Goal: Transaction & Acquisition: Purchase product/service

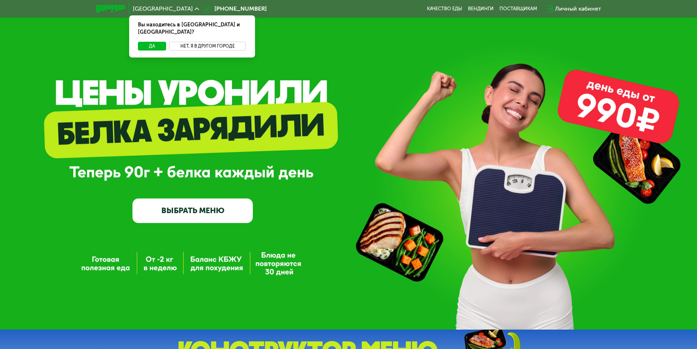
click at [191, 42] on button "Нет, я в другом городе" at bounding box center [207, 46] width 77 height 9
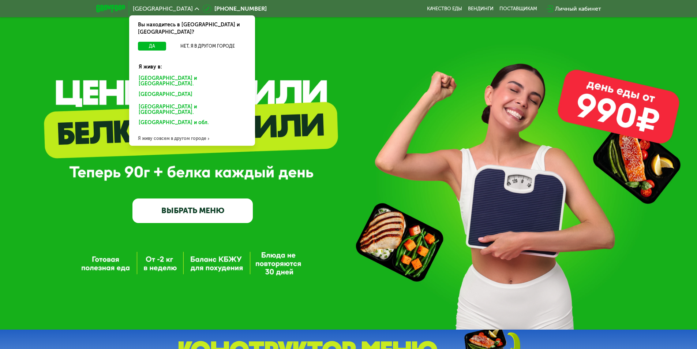
click at [166, 90] on div "Санкт-Петербурге и обл." at bounding box center [191, 96] width 114 height 12
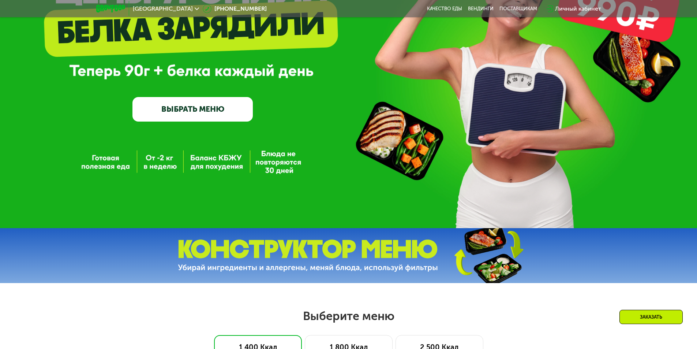
scroll to position [146, 0]
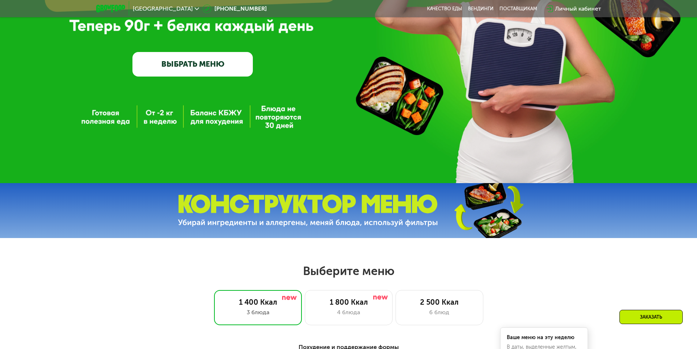
click at [199, 74] on link "ВЫБРАТЬ МЕНЮ" at bounding box center [193, 64] width 120 height 24
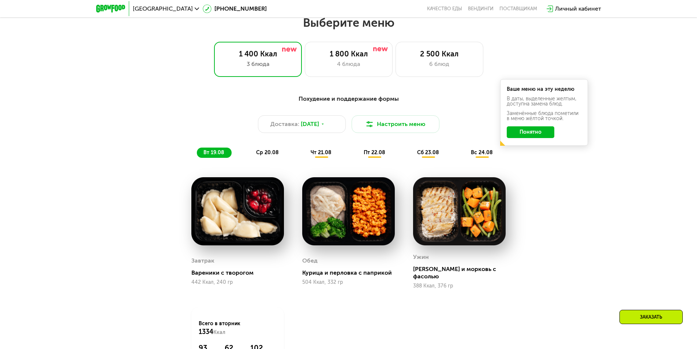
scroll to position [395, 0]
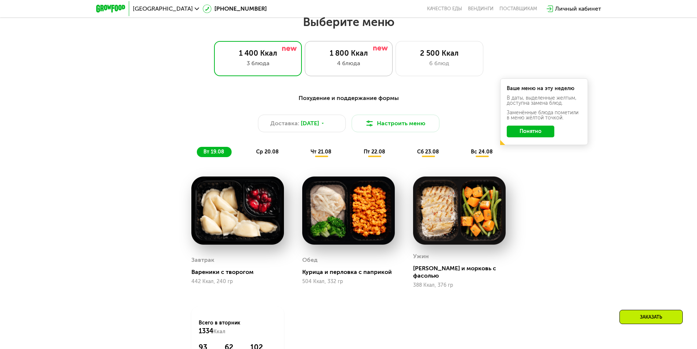
click at [358, 57] on div "1 800 Ккал" at bounding box center [349, 53] width 72 height 9
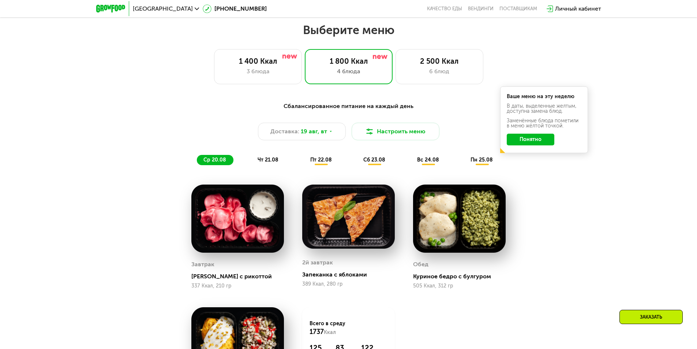
scroll to position [322, 0]
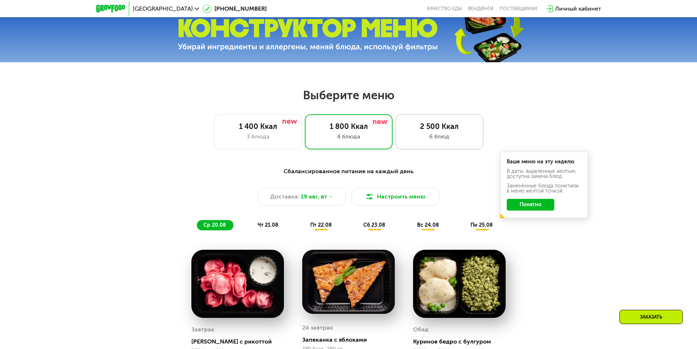
click at [407, 126] on div "2 500 Ккал" at bounding box center [439, 126] width 72 height 9
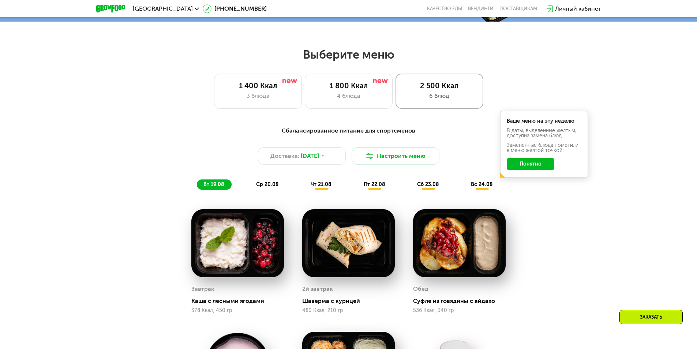
scroll to position [359, 0]
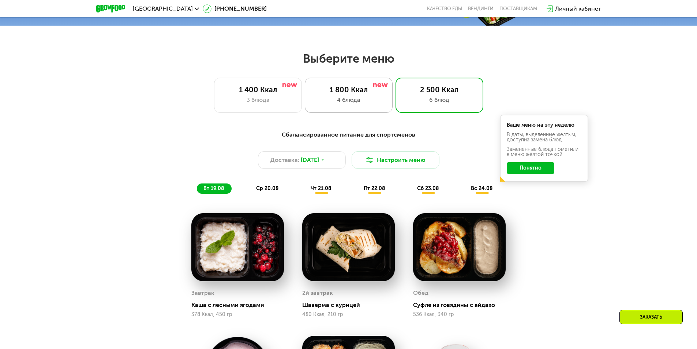
click at [396, 108] on div "1 800 Ккал 4 блюда" at bounding box center [440, 95] width 88 height 35
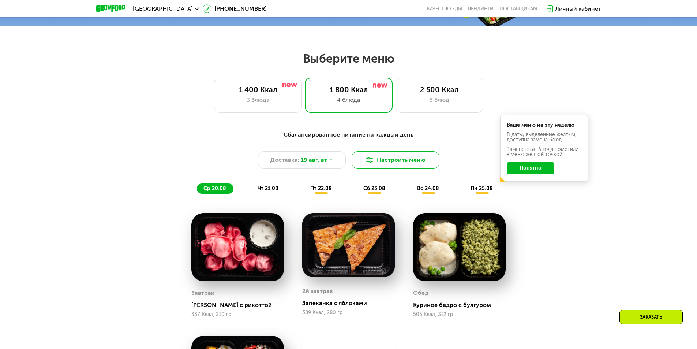
click at [383, 161] on button "Настроить меню" at bounding box center [396, 160] width 88 height 18
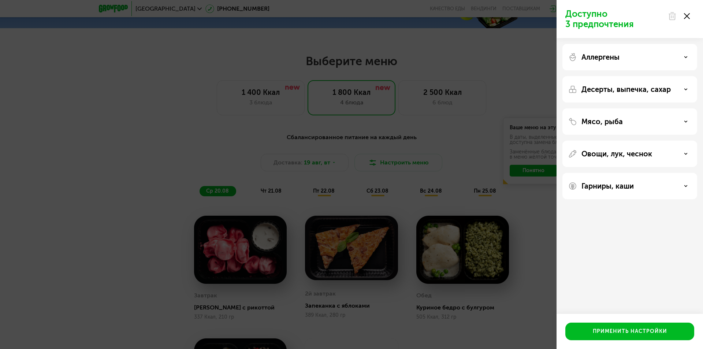
click at [214, 110] on div "Доступно 3 предпочтения Аллергены Десерты, выпечка, сахар Мясо, рыба Овощи, лук…" at bounding box center [351, 174] width 703 height 349
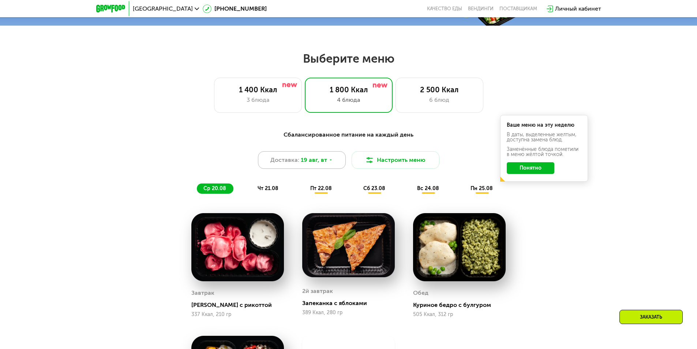
click at [319, 160] on span "19 авг, вт" at bounding box center [314, 160] width 26 height 9
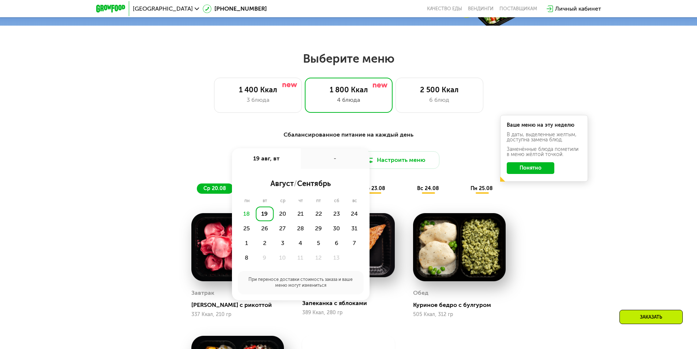
click at [96, 177] on div "Сбалансированное питание на каждый день Доставка: [DATE] авг, вт - август / сен…" at bounding box center [348, 304] width 697 height 369
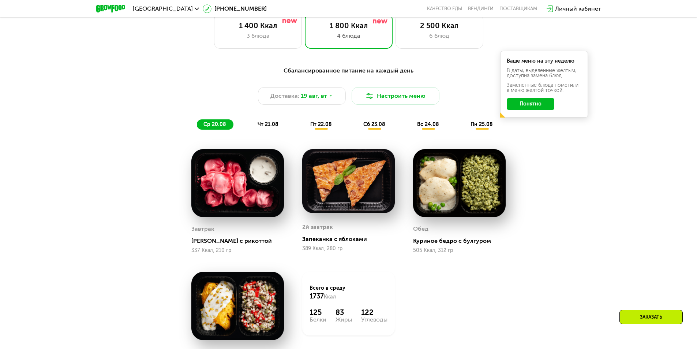
scroll to position [403, 0]
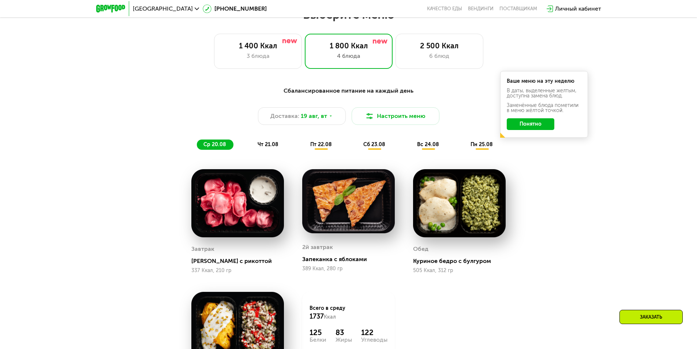
click at [276, 148] on span "чт 21.08" at bounding box center [268, 144] width 21 height 6
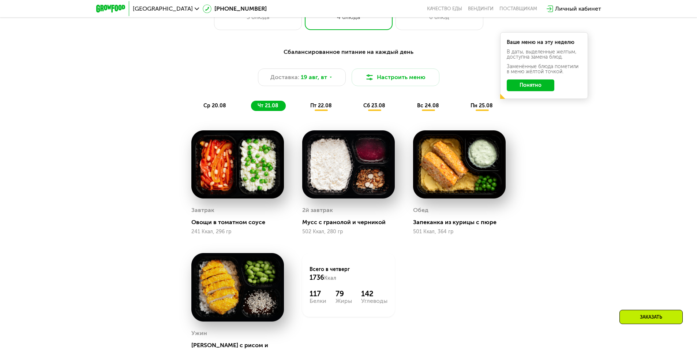
scroll to position [439, 0]
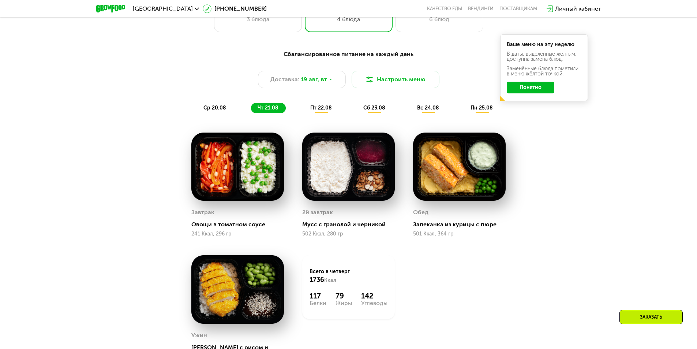
click at [322, 111] on span "пт 22.08" at bounding box center [321, 108] width 22 height 6
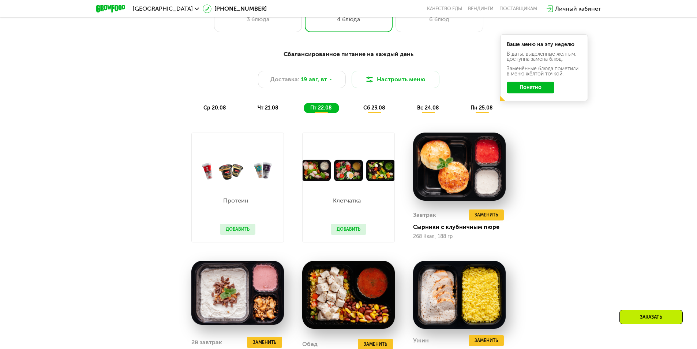
scroll to position [403, 0]
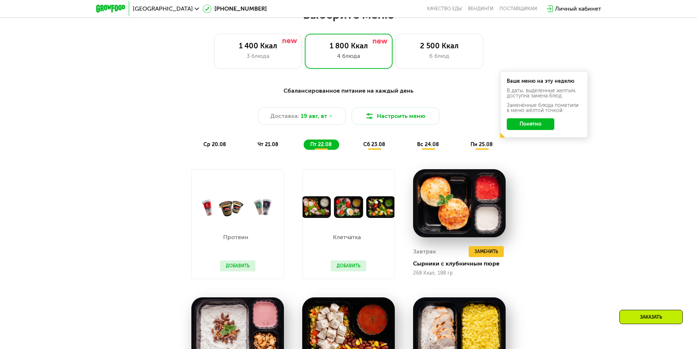
click at [375, 147] on span "сб 23.08" at bounding box center [375, 144] width 22 height 6
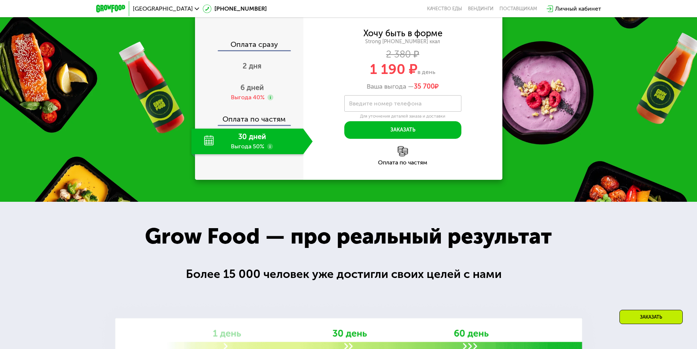
scroll to position [915, 0]
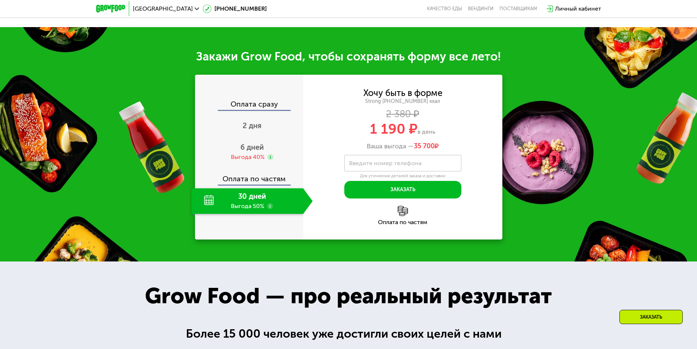
click at [261, 193] on div "30 дней Выгода 50%" at bounding box center [247, 201] width 112 height 26
click at [254, 147] on span "6 дней" at bounding box center [252, 147] width 23 height 9
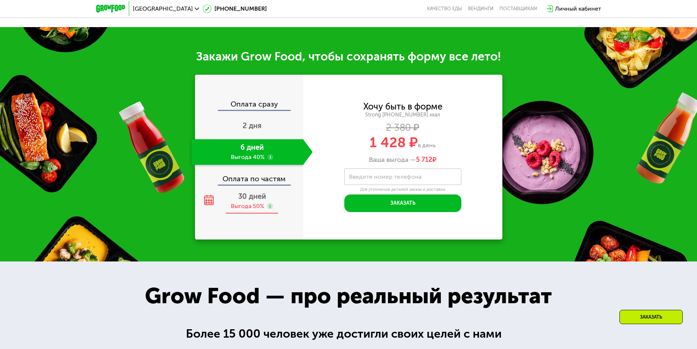
click at [255, 195] on span "30 дней" at bounding box center [252, 196] width 28 height 9
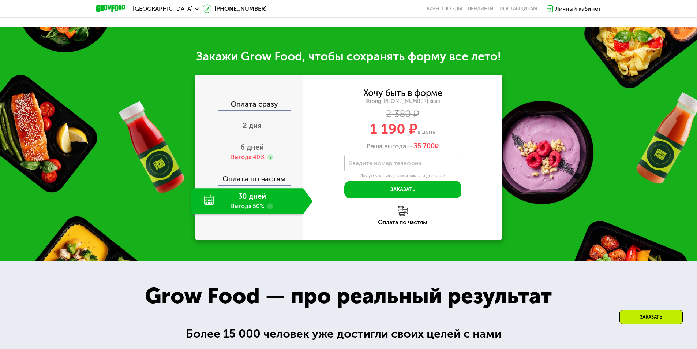
click at [279, 147] on div "6 дней Выгода 40%" at bounding box center [252, 152] width 122 height 26
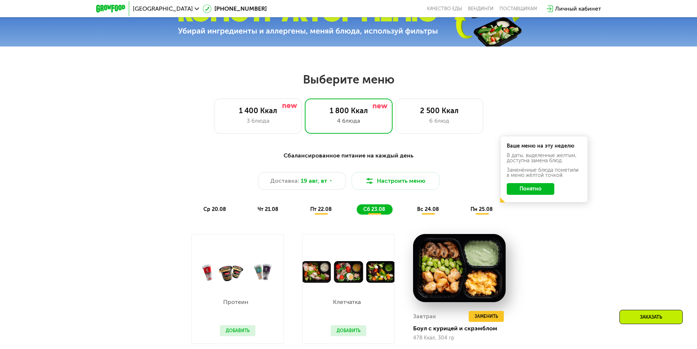
scroll to position [329, 0]
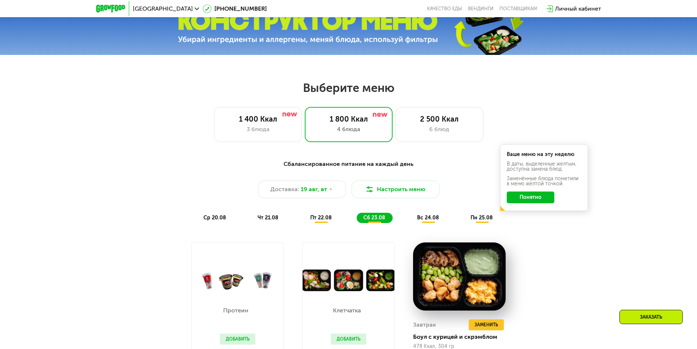
click at [424, 221] on span "вс 24.08" at bounding box center [428, 218] width 22 height 6
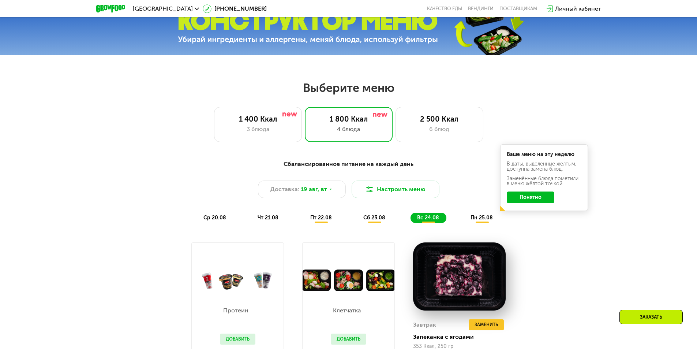
click at [485, 221] on span "пн 25.08" at bounding box center [482, 218] width 22 height 6
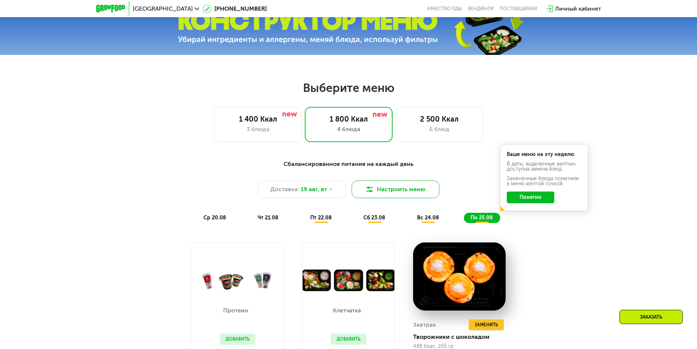
click at [362, 197] on button "Настроить меню" at bounding box center [396, 189] width 88 height 18
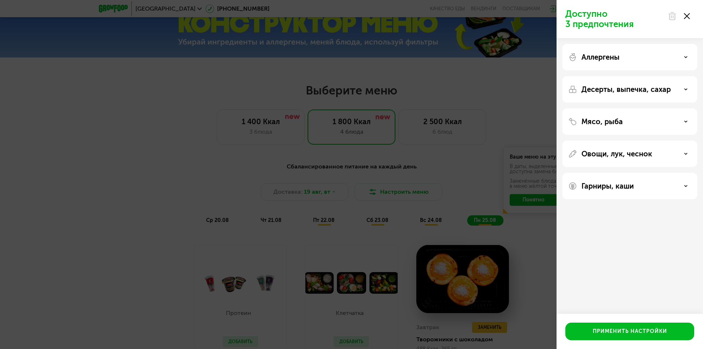
click at [430, 168] on div "Доступно 3 предпочтения Аллергены Десерты, выпечка, сахар Мясо, рыба Овощи, лук…" at bounding box center [351, 174] width 703 height 349
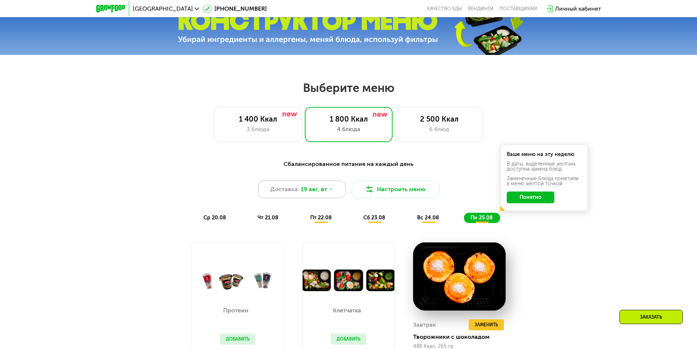
click at [323, 185] on div "Доставка: [DATE]" at bounding box center [302, 189] width 88 height 18
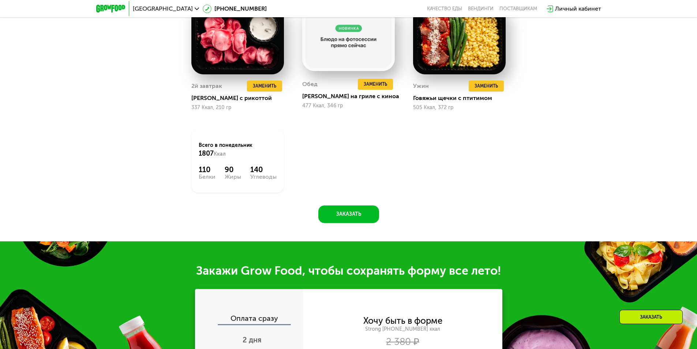
scroll to position [696, 0]
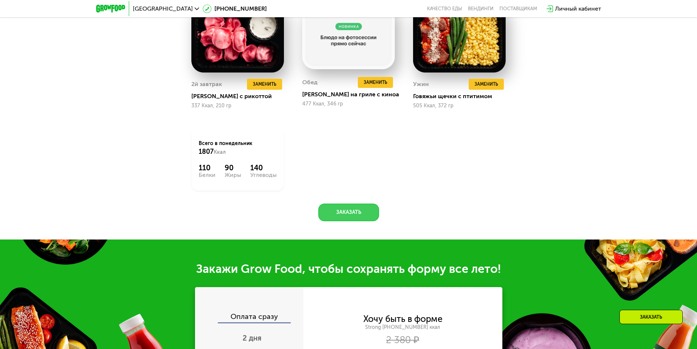
click at [333, 214] on button "Заказать" at bounding box center [349, 213] width 61 height 18
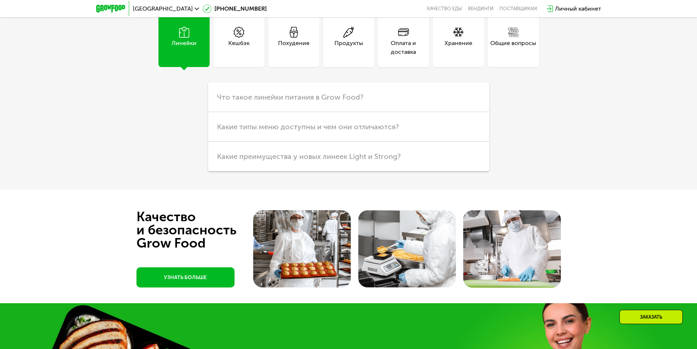
scroll to position [2109, 0]
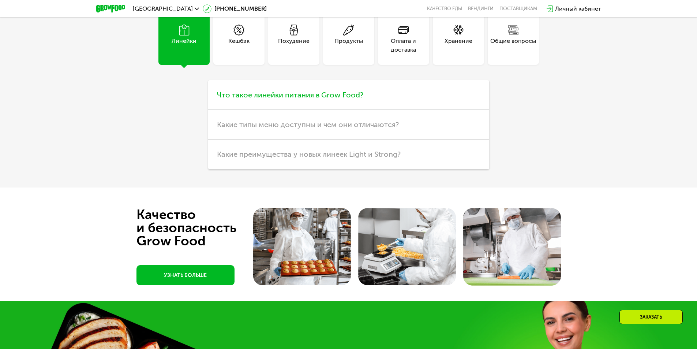
click at [327, 102] on h3 "Что такое линейки питания в Grow Food?" at bounding box center [348, 95] width 281 height 30
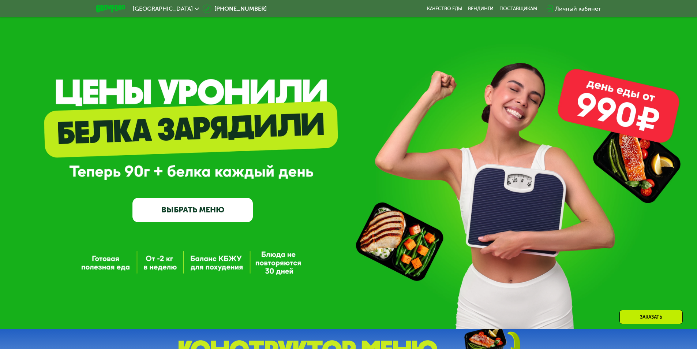
scroll to position [0, 0]
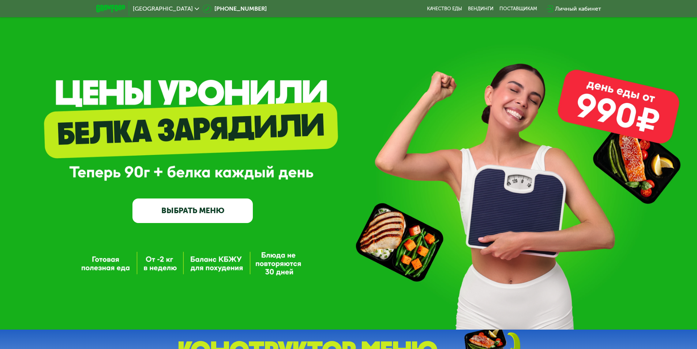
click at [120, 8] on img at bounding box center [110, 9] width 29 height 8
